Goal: Task Accomplishment & Management: Manage account settings

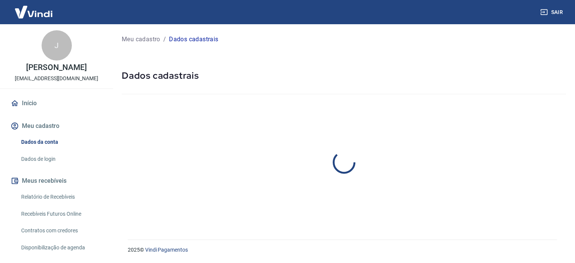
select select "SP"
select select "business"
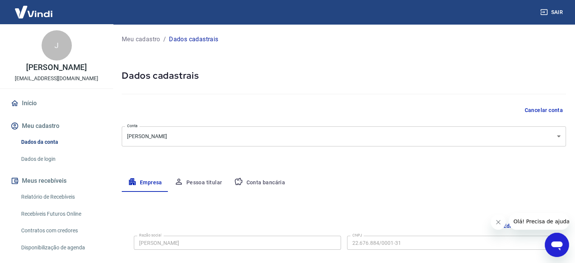
click at [265, 184] on button "Conta bancária" at bounding box center [259, 182] width 63 height 18
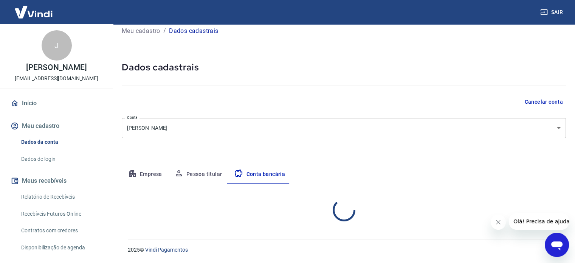
select select "1"
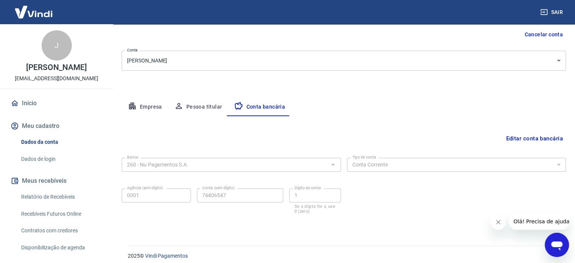
scroll to position [81, 0]
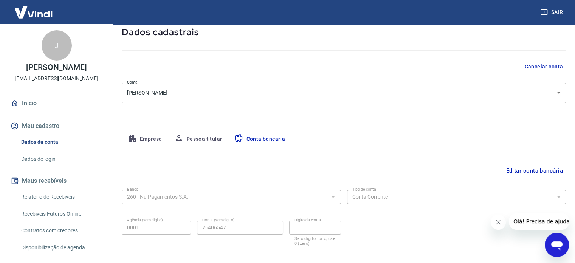
click at [215, 142] on button "Pessoa titular" at bounding box center [198, 139] width 60 height 18
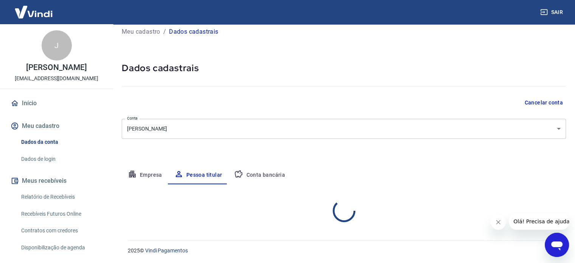
scroll to position [39, 0]
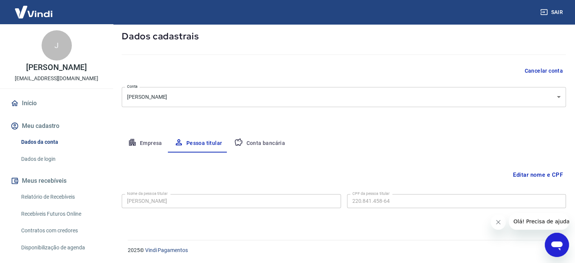
click at [150, 142] on button "Empresa" at bounding box center [145, 143] width 46 height 18
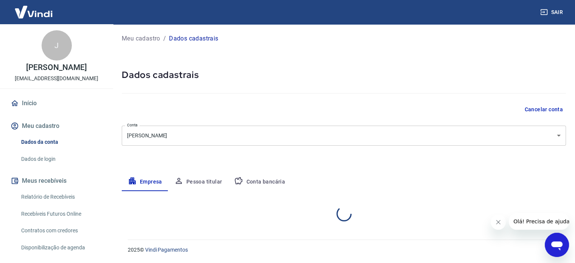
select select "SP"
select select "business"
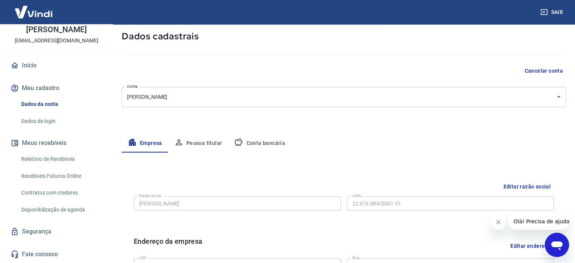
scroll to position [76, 0]
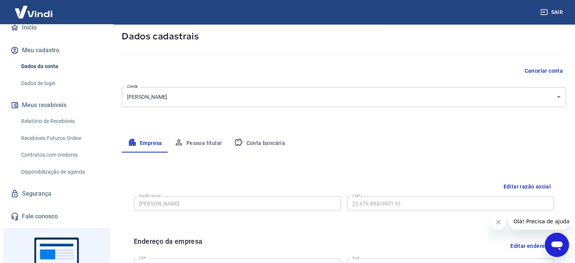
click at [73, 177] on link "Disponibilização de agenda" at bounding box center [61, 171] width 86 height 15
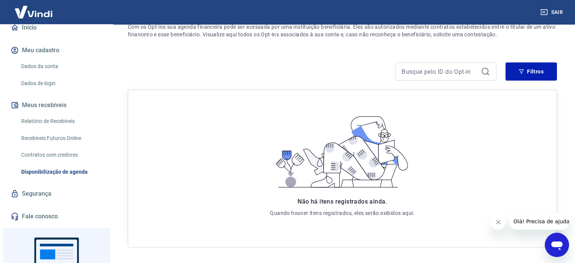
scroll to position [102, 0]
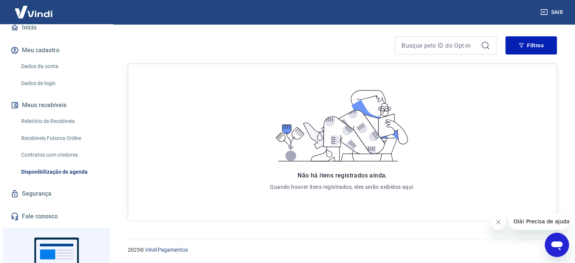
click at [56, 171] on div "Relatório de Recebíveis Recebíveis Futuros Online Contratos com credores Dispon…" at bounding box center [56, 146] width 95 height 66
click at [53, 162] on link "Contratos com credores" at bounding box center [61, 154] width 86 height 15
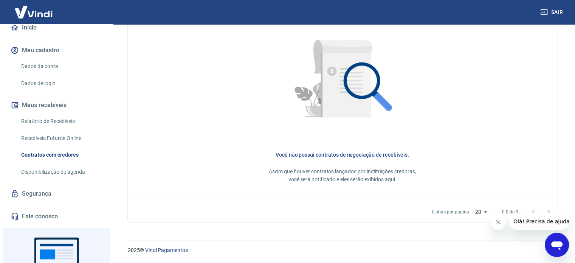
scroll to position [239, 0]
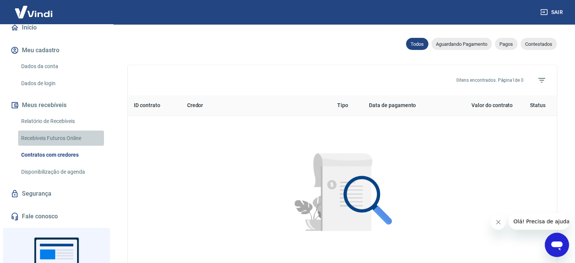
click at [73, 146] on link "Recebíveis Futuros Online" at bounding box center [61, 137] width 86 height 15
click at [69, 140] on link "Recebíveis Futuros Online" at bounding box center [61, 137] width 86 height 15
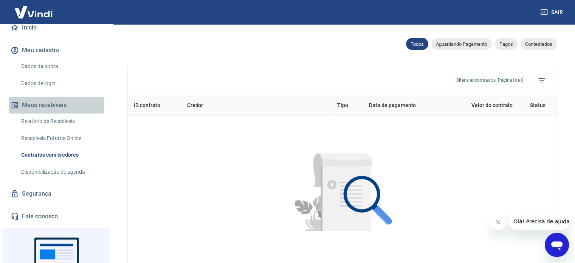
click at [66, 113] on button "Meus recebíveis" at bounding box center [56, 105] width 95 height 17
click at [68, 129] on link "Relatório de Recebíveis" at bounding box center [61, 120] width 86 height 15
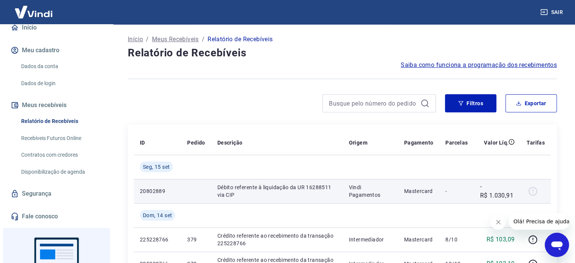
click at [259, 190] on p "Débito referente à liquidação da UR 16288511 via CIP" at bounding box center [276, 190] width 119 height 15
click at [333, 183] on p "Débito referente à liquidação da UR 16288511 via CIP" at bounding box center [276, 190] width 119 height 15
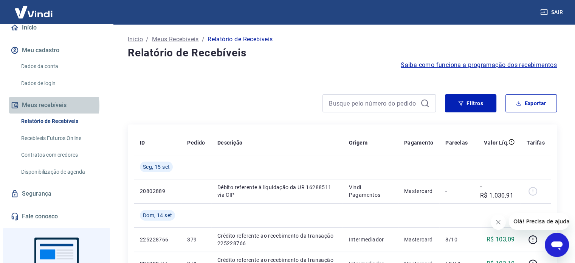
click at [45, 113] on button "Meus recebíveis" at bounding box center [56, 105] width 95 height 17
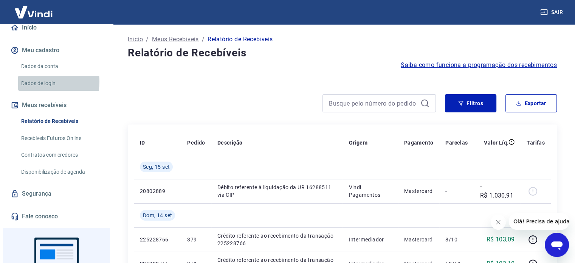
click at [44, 89] on link "Dados de login" at bounding box center [61, 83] width 86 height 15
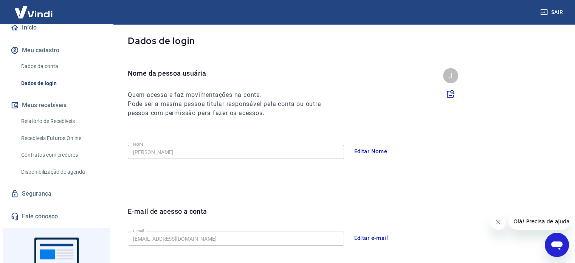
scroll to position [76, 0]
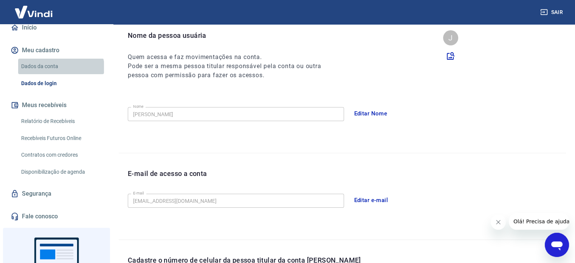
click at [60, 74] on link "Dados da conta" at bounding box center [61, 66] width 86 height 15
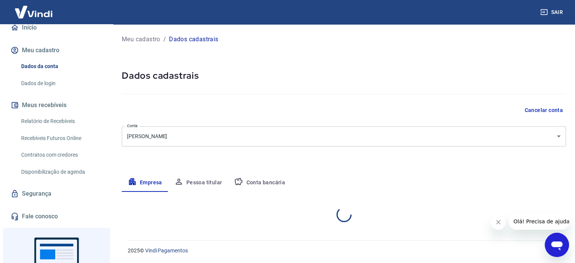
select select "SP"
select select "business"
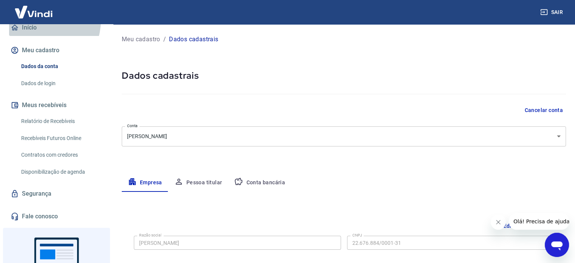
click at [39, 28] on link "Início" at bounding box center [56, 27] width 95 height 17
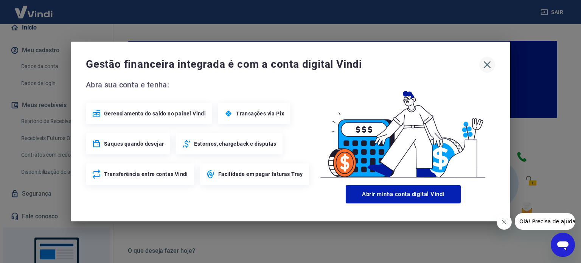
click at [488, 62] on icon "button" at bounding box center [487, 65] width 12 height 12
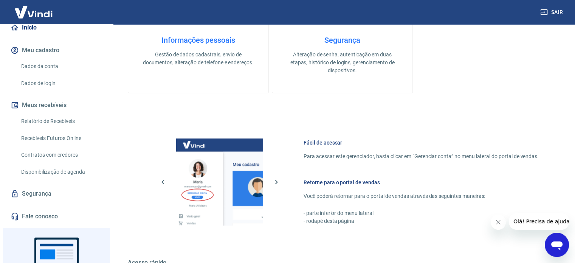
scroll to position [412, 0]
